Goal: Subscribe to service/newsletter

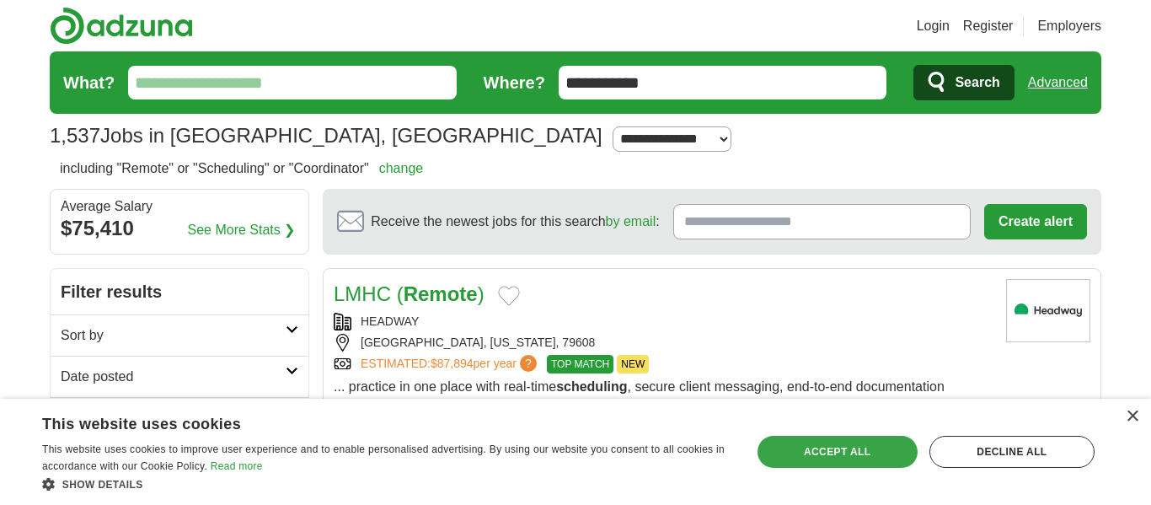
click at [877, 462] on div "Accept all" at bounding box center [837, 451] width 160 height 32
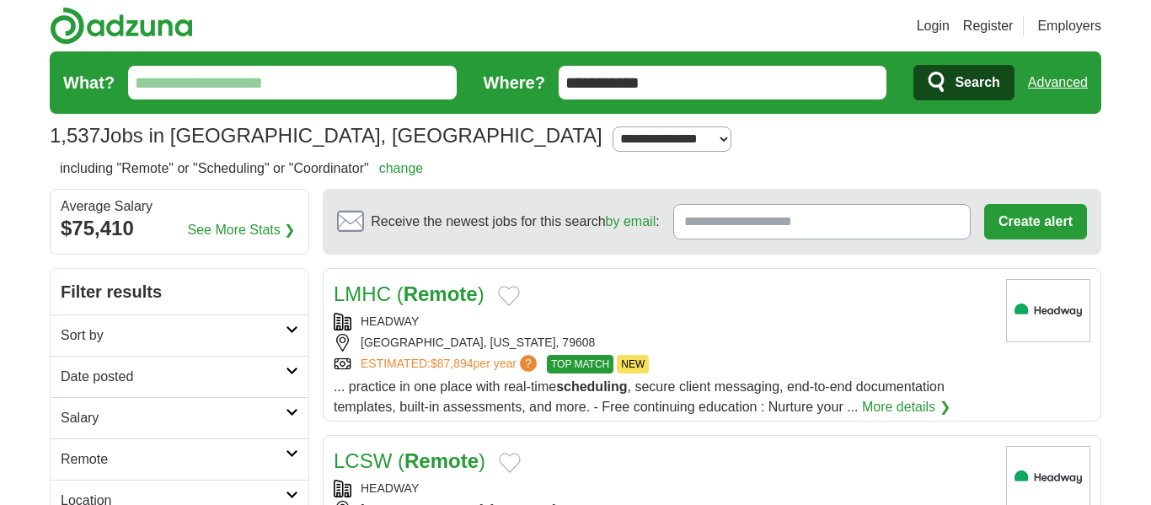
drag, startPoint x: 622, startPoint y: 83, endPoint x: 545, endPoint y: 84, distance: 76.7
click at [545, 84] on form "**********" at bounding box center [575, 82] width 1051 height 62
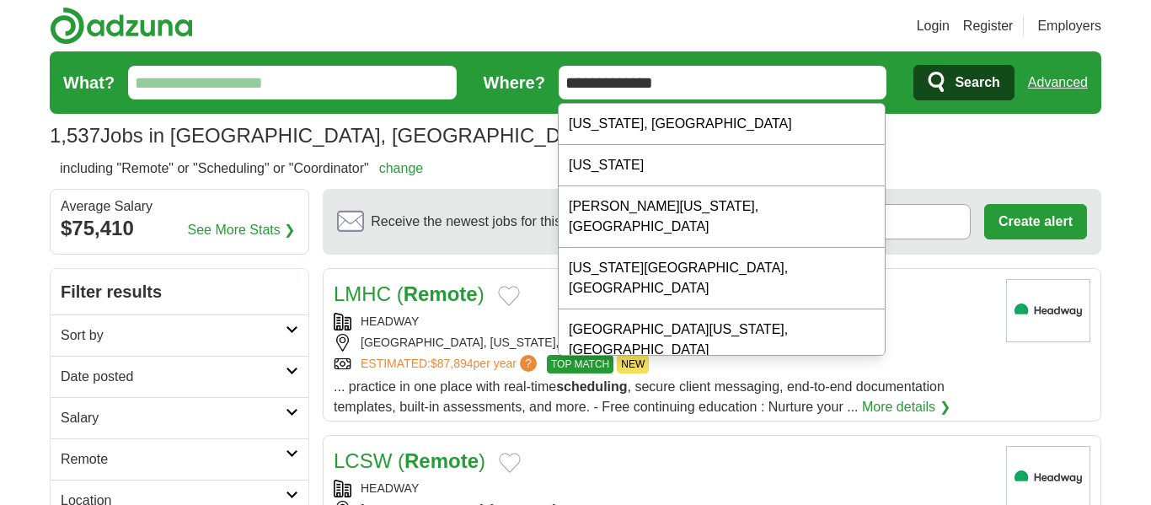
drag, startPoint x: 637, startPoint y: 87, endPoint x: 560, endPoint y: 85, distance: 76.7
click at [560, 85] on input "**********" at bounding box center [722, 83] width 328 height 34
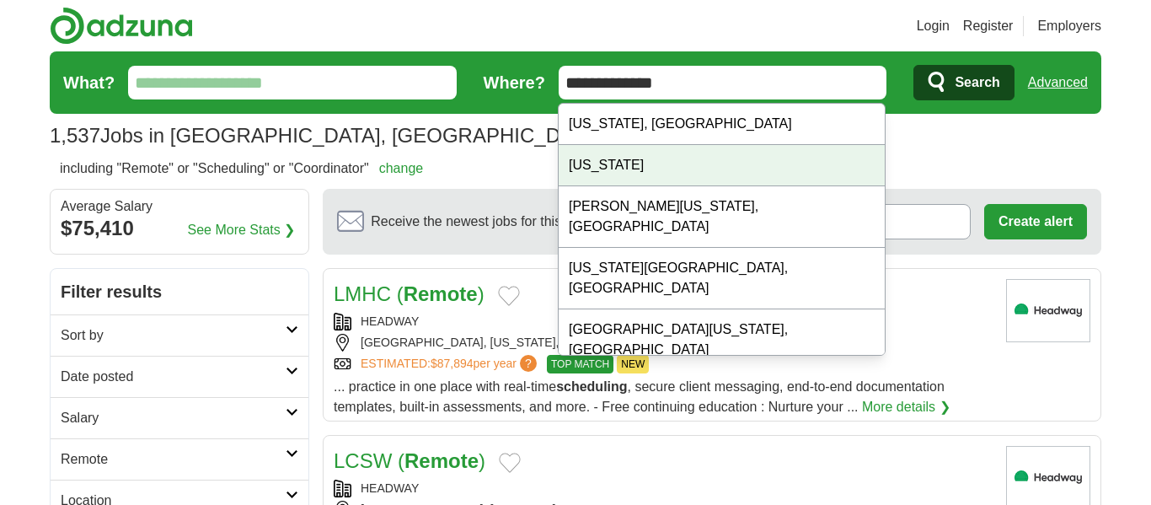
click at [629, 159] on div "[US_STATE]" at bounding box center [721, 165] width 326 height 41
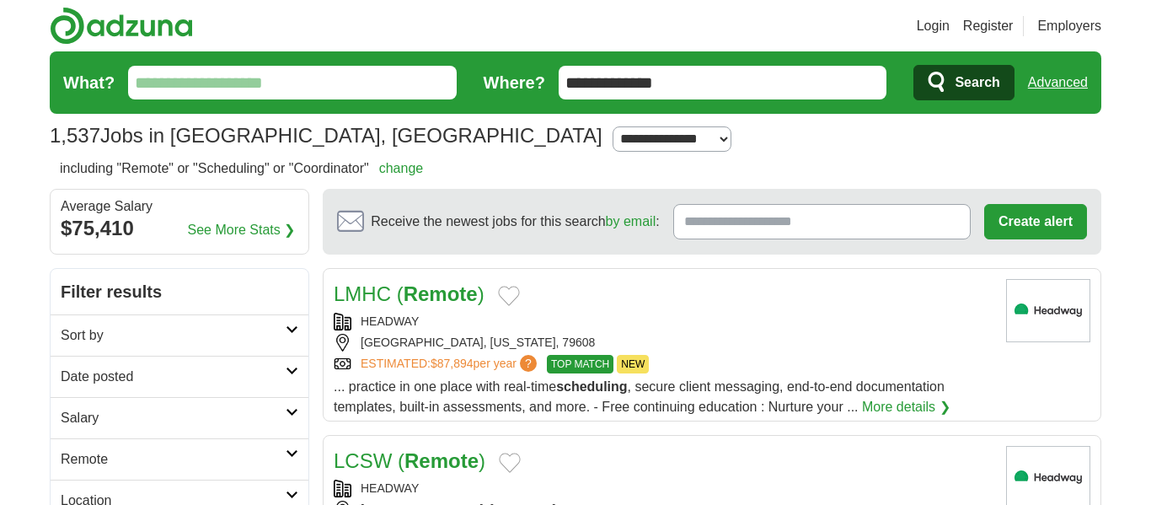
type input "*****"
click at [253, 232] on link "See More Stats ❯" at bounding box center [242, 230] width 108 height 20
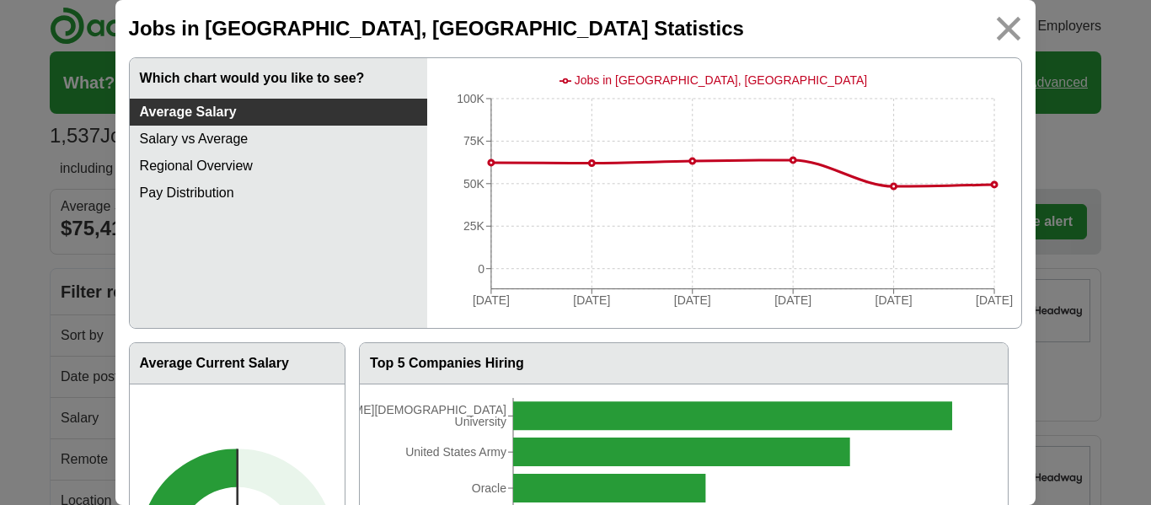
click at [1011, 32] on img at bounding box center [1009, 29] width 38 height 38
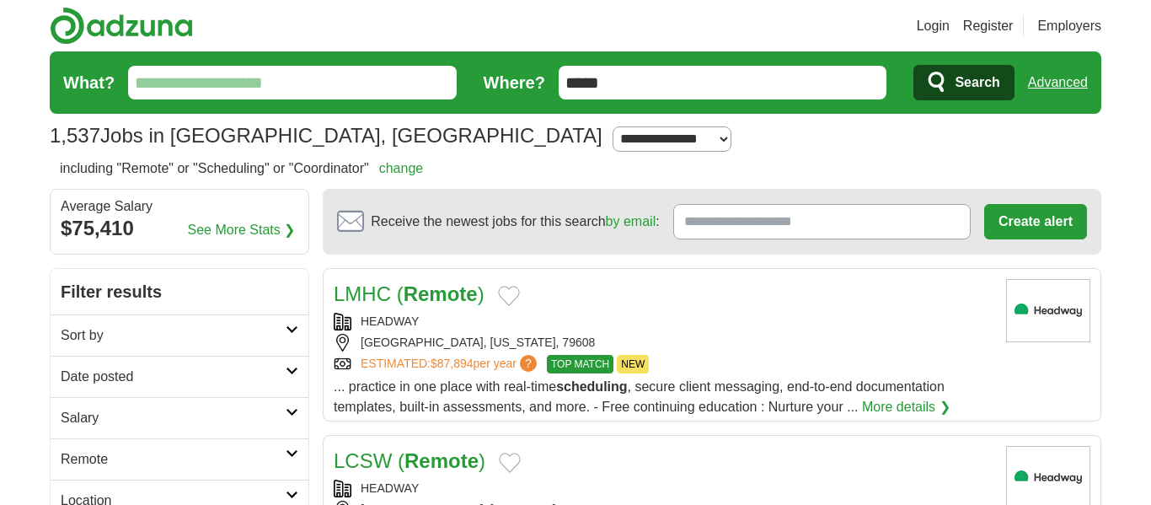
click at [983, 99] on span "Search" at bounding box center [976, 83] width 45 height 34
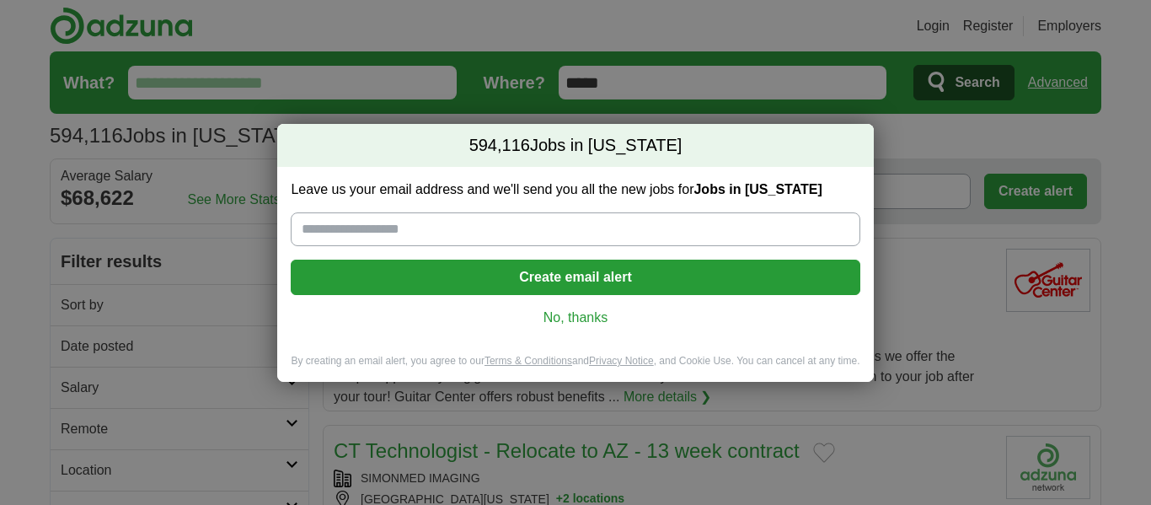
click at [549, 241] on input "Leave us your email address and we'll send you all the new jobs for Jobs in Tex…" at bounding box center [575, 229] width 569 height 34
type input "**********"
click at [638, 285] on button "Create email alert" at bounding box center [575, 276] width 569 height 35
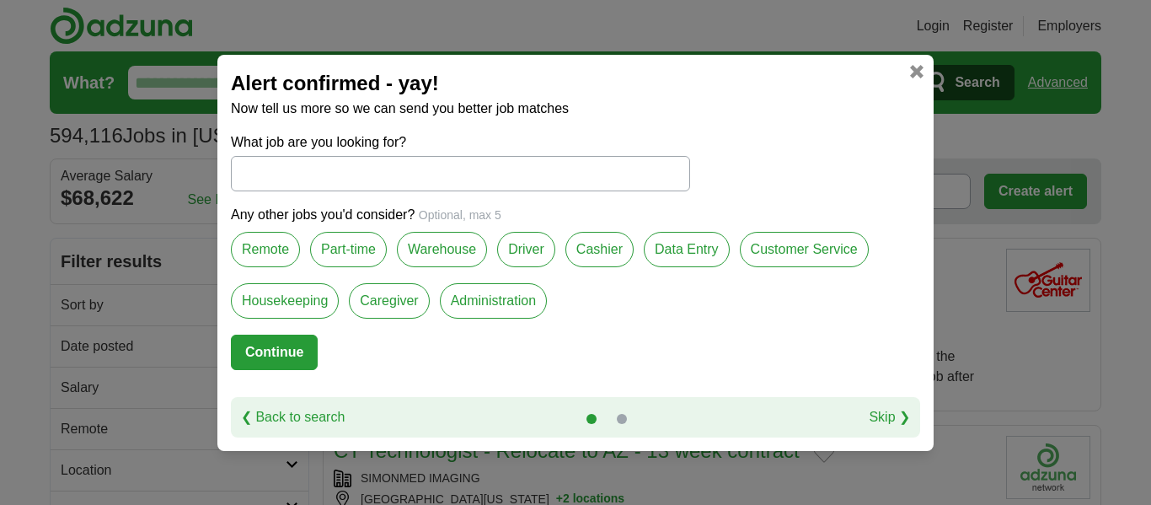
click at [275, 256] on label "Remote" at bounding box center [265, 249] width 69 height 35
click at [355, 254] on label "Part-time" at bounding box center [348, 249] width 77 height 35
click at [691, 254] on label "Data Entry" at bounding box center [686, 249] width 86 height 35
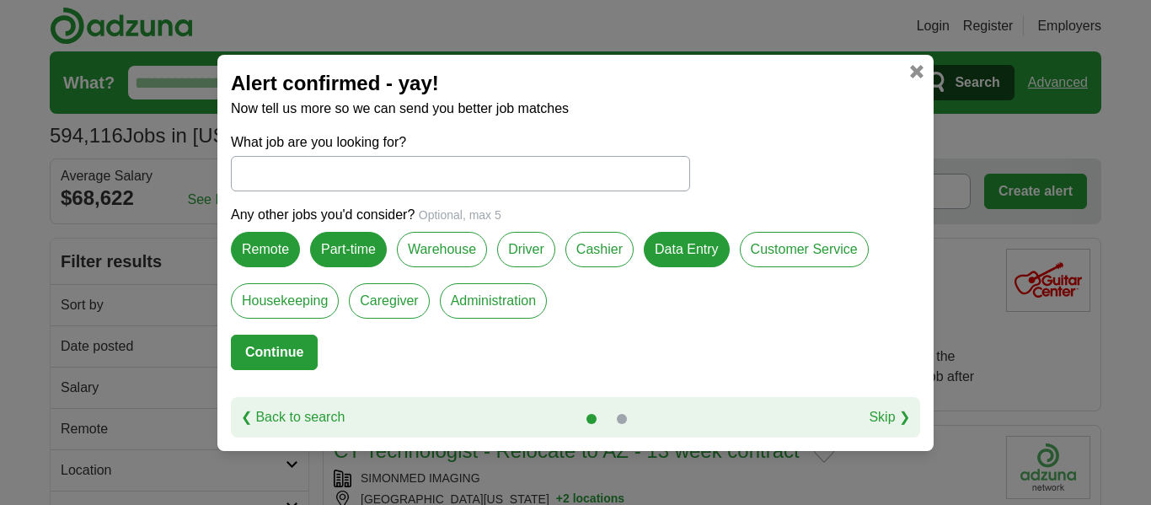
click at [779, 261] on label "Customer Service" at bounding box center [803, 249] width 129 height 35
click at [414, 307] on label "Caregiver" at bounding box center [389, 300] width 80 height 35
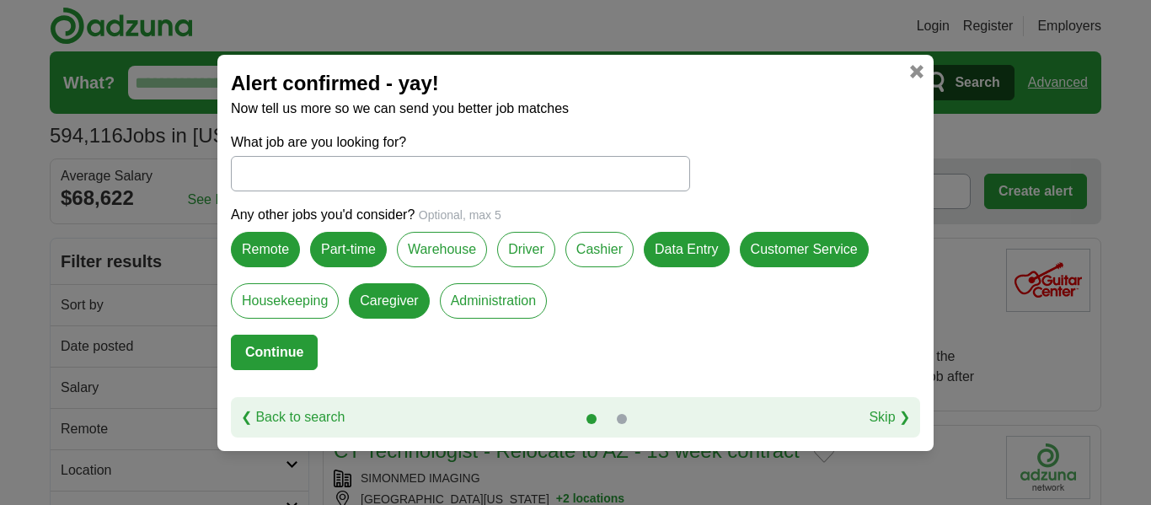
click at [496, 310] on label "Administration" at bounding box center [493, 300] width 107 height 35
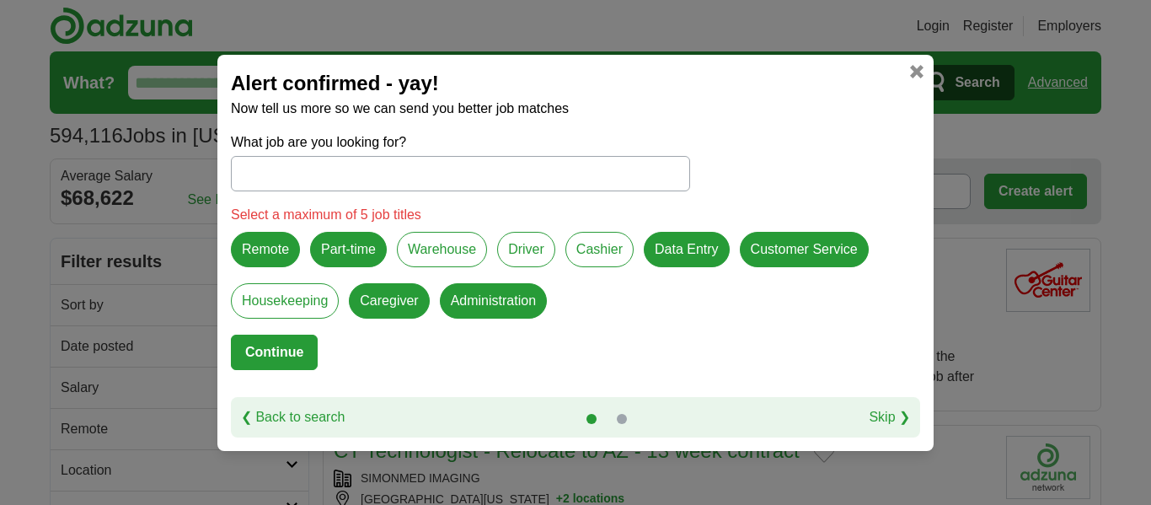
click at [412, 305] on label "Caregiver" at bounding box center [389, 300] width 80 height 35
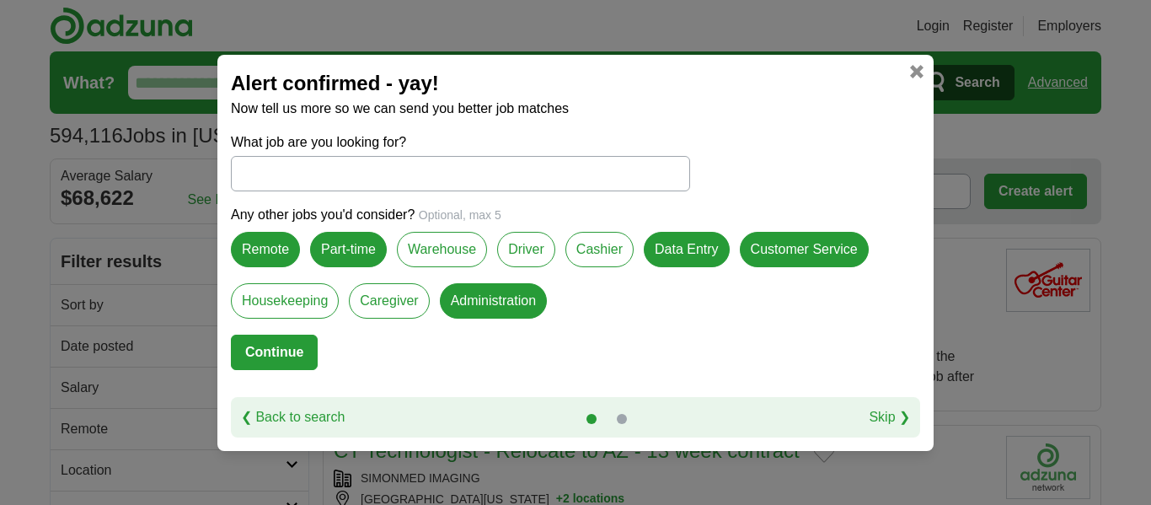
click at [256, 354] on button "Continue" at bounding box center [274, 351] width 87 height 35
select select "*"
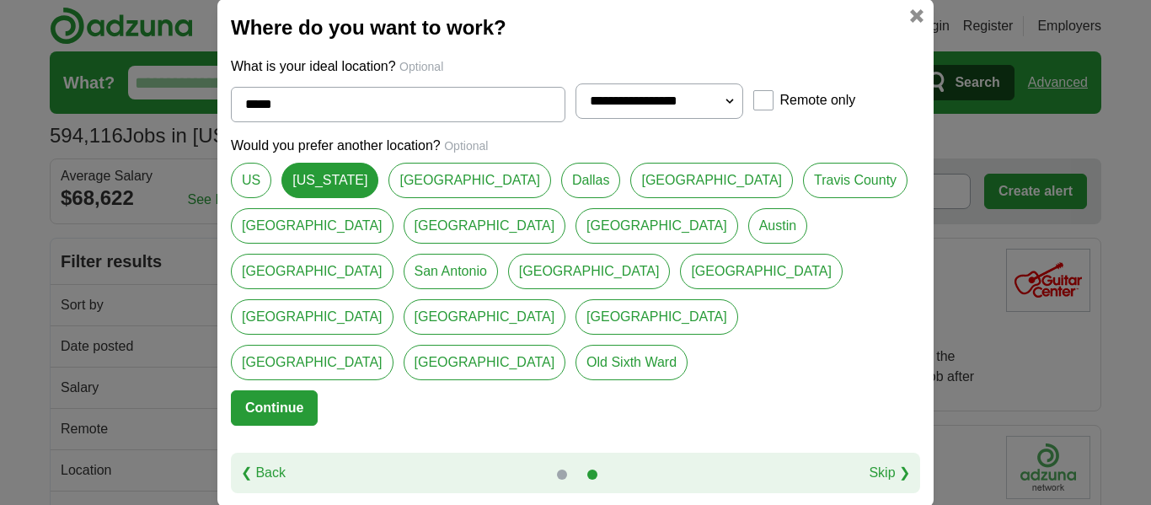
click at [561, 198] on link "Dallas" at bounding box center [590, 180] width 59 height 35
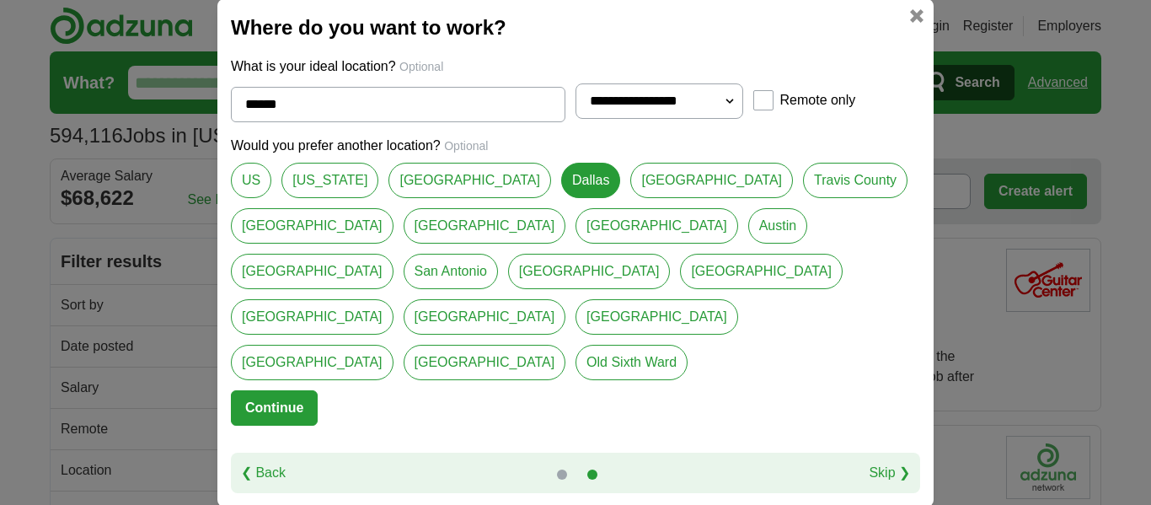
click at [329, 198] on link "[US_STATE]" at bounding box center [329, 180] width 97 height 35
type input "*****"
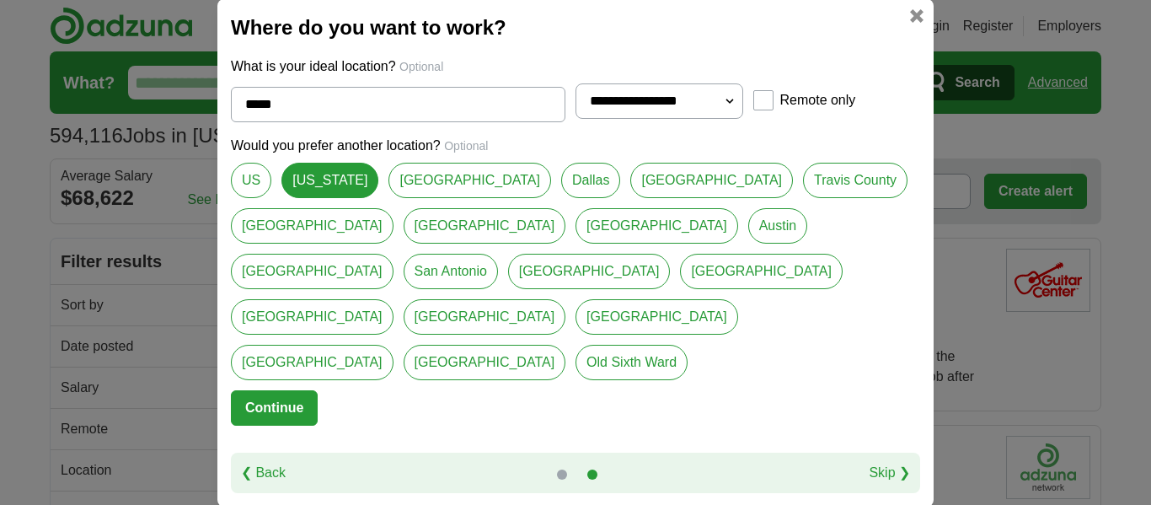
click at [302, 390] on button "Continue" at bounding box center [274, 407] width 87 height 35
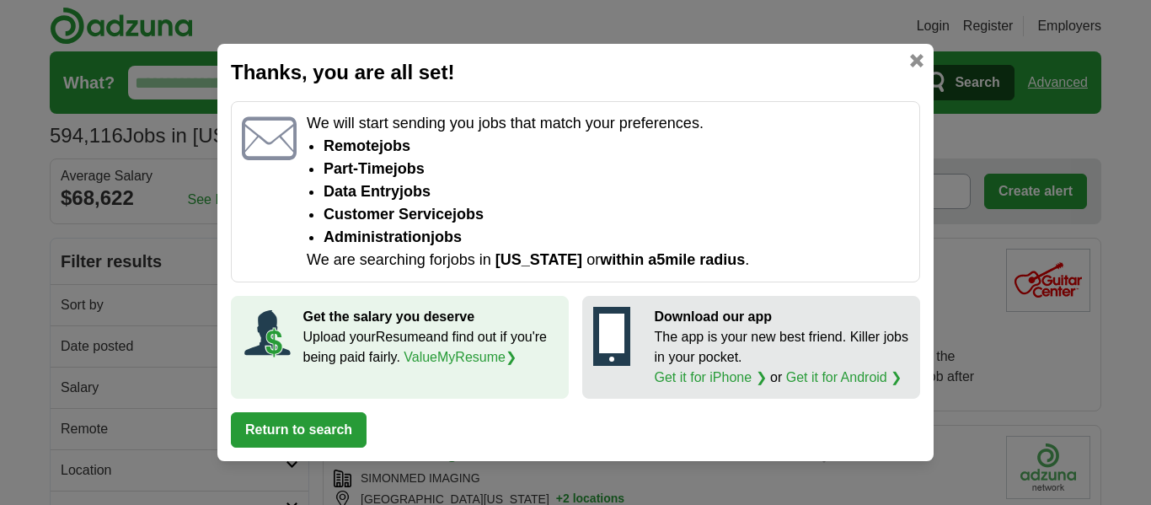
click at [923, 64] on div "Thanks, you are all set! We will start sending you jobs that match your prefere…" at bounding box center [575, 252] width 716 height 417
click at [920, 63] on link at bounding box center [916, 60] width 13 height 13
